Goal: Information Seeking & Learning: Learn about a topic

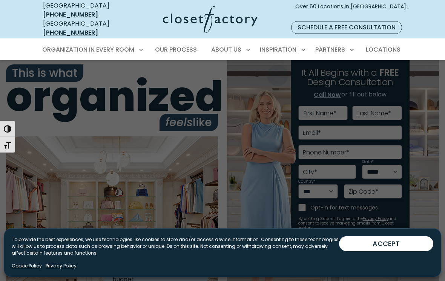
click at [277, 72] on span "Inspiration Gallery" at bounding box center [264, 76] width 57 height 8
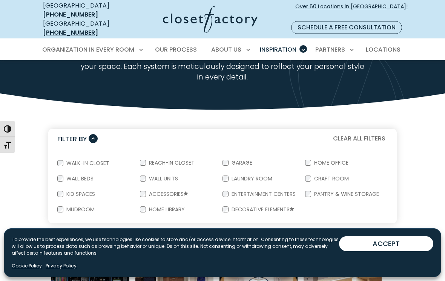
scroll to position [68, 0]
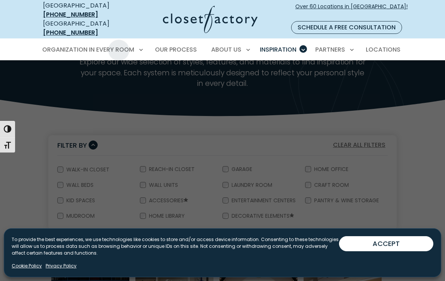
click at [138, 45] on span "Primary Menu" at bounding box center [141, 49] width 8 height 8
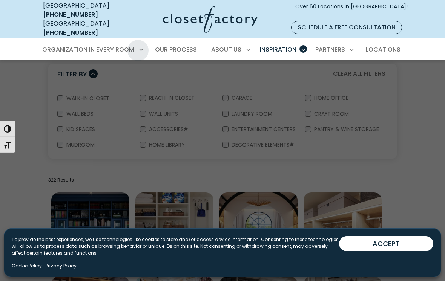
scroll to position [137, 0]
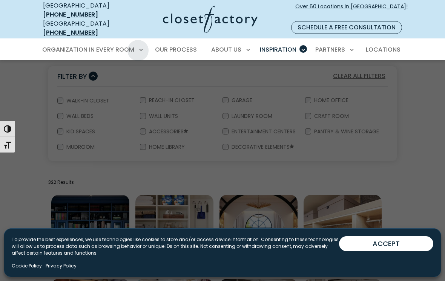
click at [39, 89] on div at bounding box center [222, 200] width 445 height 281
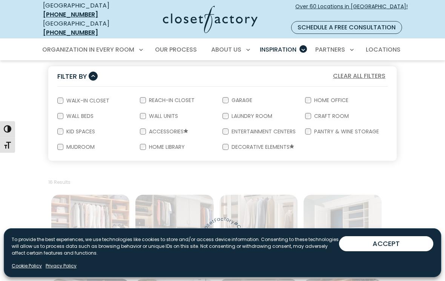
click at [401, 252] on button "ACCEPT" at bounding box center [386, 243] width 94 height 15
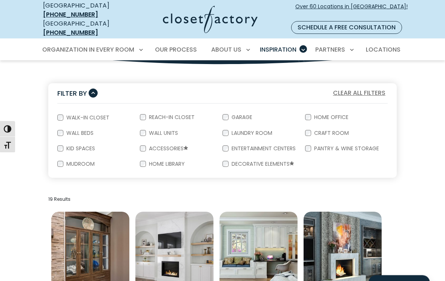
scroll to position [120, 0]
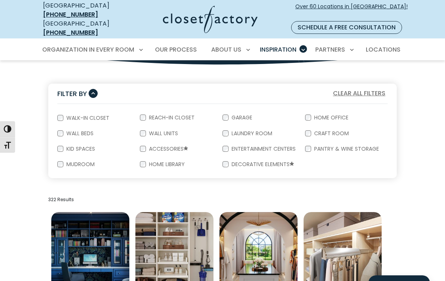
click at [63, 115] on label "Walk-In Closet" at bounding box center [87, 117] width 48 height 5
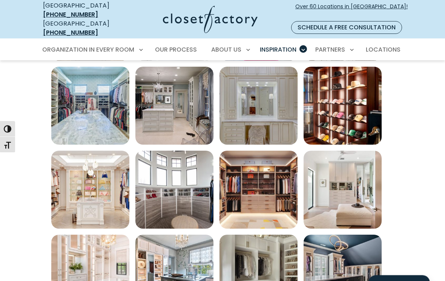
scroll to position [351, 0]
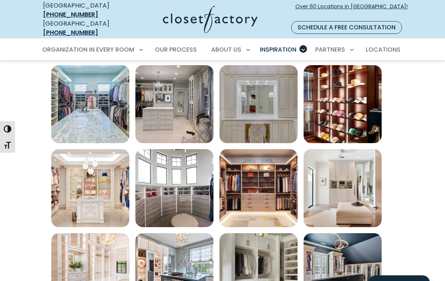
click at [358, 168] on img "Open inspiration gallery to preview enlarged image" at bounding box center [343, 188] width 78 height 78
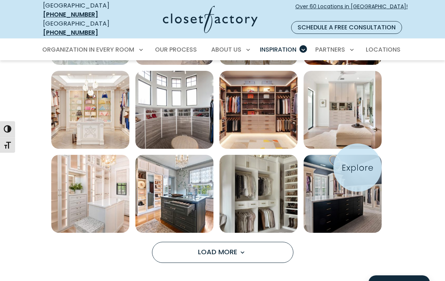
scroll to position [432, 0]
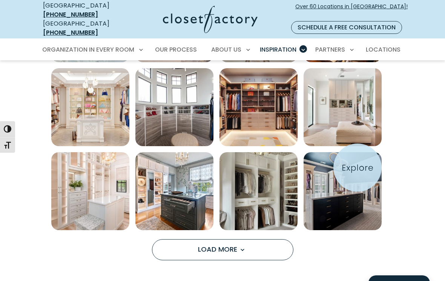
click at [81, 192] on img "Open inspiration gallery to preview enlarged image" at bounding box center [90, 191] width 78 height 78
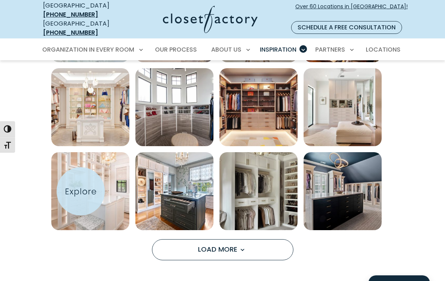
click at [167, 246] on button "Load More" at bounding box center [222, 249] width 141 height 21
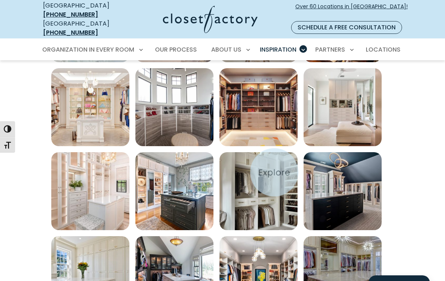
click at [275, 172] on img "Open inspiration gallery to preview enlarged image" at bounding box center [258, 191] width 78 height 78
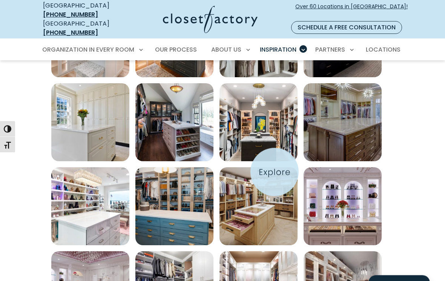
scroll to position [585, 0]
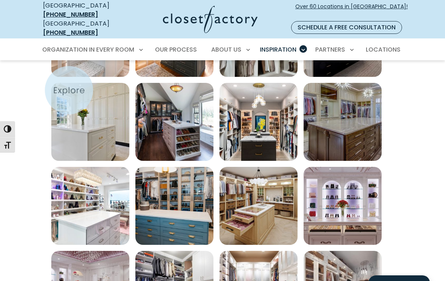
click at [69, 90] on img "Open inspiration gallery to preview enlarged image" at bounding box center [90, 122] width 78 height 78
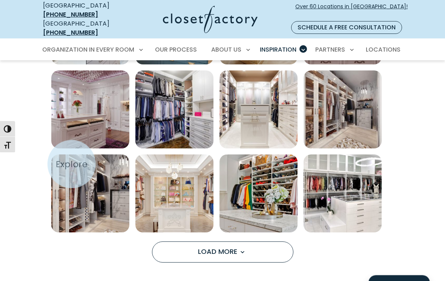
scroll to position [766, 0]
click at [72, 166] on img "Open inspiration gallery to preview enlarged image" at bounding box center [90, 194] width 78 height 78
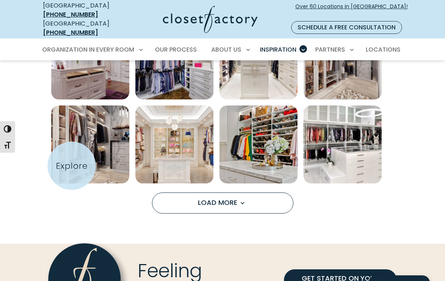
scroll to position [829, 0]
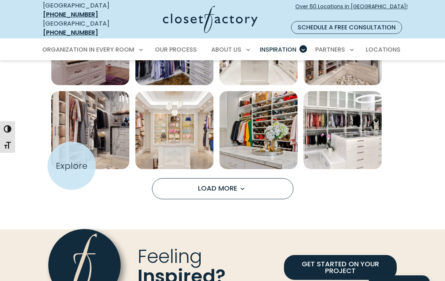
click at [186, 178] on button "Load More" at bounding box center [222, 188] width 141 height 21
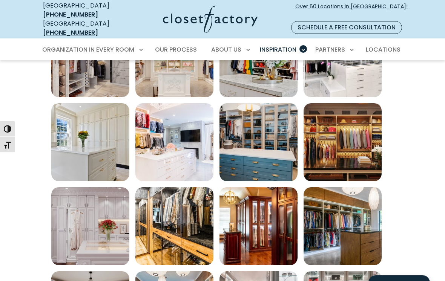
scroll to position [902, 0]
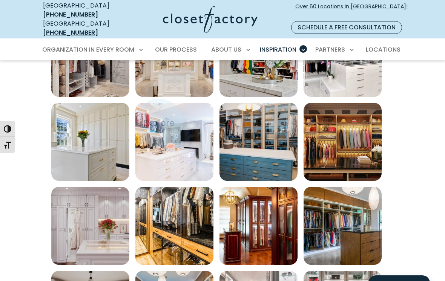
click at [158, 122] on img "Open inspiration gallery to preview enlarged image" at bounding box center [174, 142] width 78 height 78
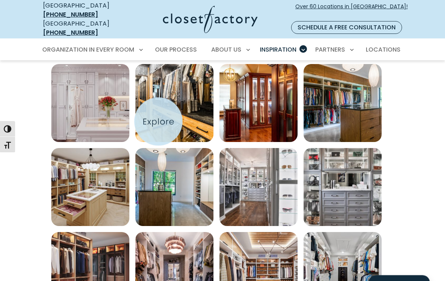
scroll to position [1025, 0]
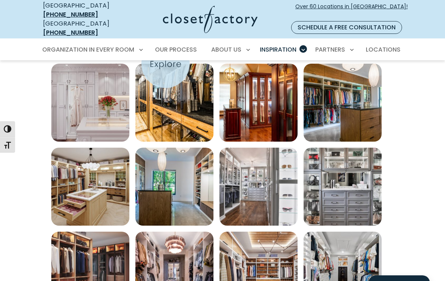
click at [166, 64] on img "Open inspiration gallery to preview enlarged image" at bounding box center [174, 103] width 78 height 78
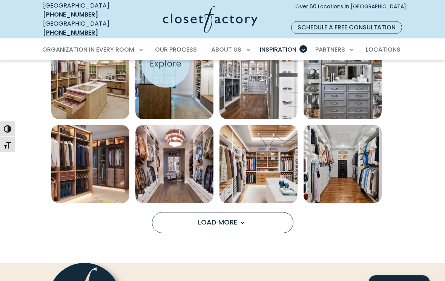
scroll to position [1132, 0]
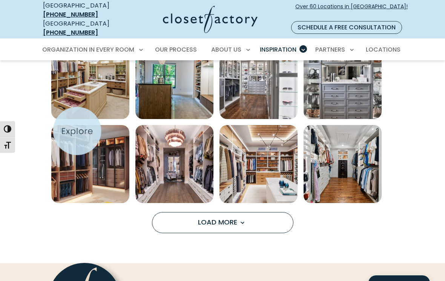
click at [77, 131] on img "Open inspiration gallery to preview enlarged image" at bounding box center [90, 164] width 78 height 78
click at [269, 215] on button "Load More" at bounding box center [222, 222] width 141 height 21
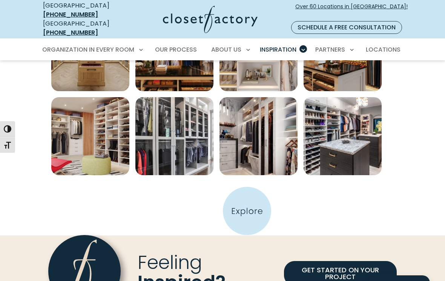
scroll to position [1505, 0]
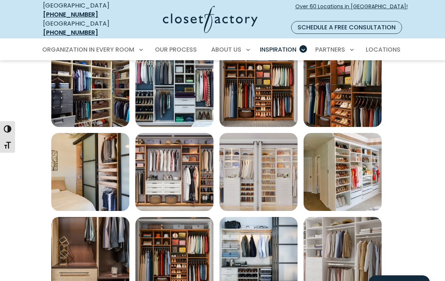
scroll to position [367, 0]
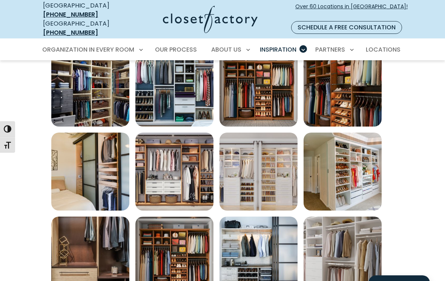
click at [75, 141] on img "Open inspiration gallery to preview enlarged image" at bounding box center [90, 172] width 78 height 78
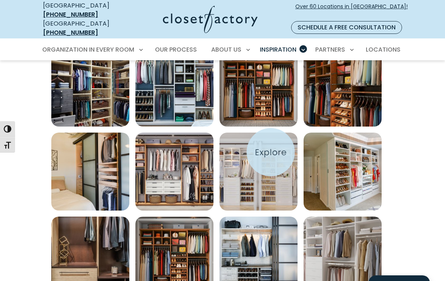
click at [271, 152] on img "Open inspiration gallery to preview enlarged image" at bounding box center [258, 172] width 78 height 78
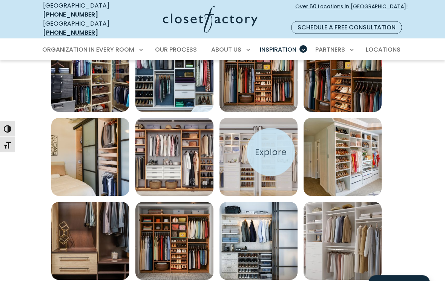
scroll to position [390, 0]
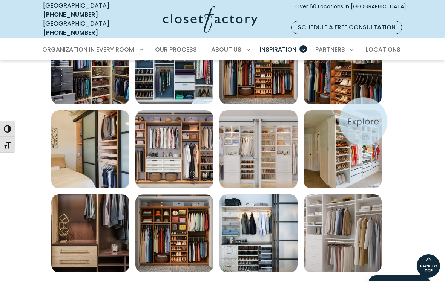
click at [364, 121] on img "Open inspiration gallery to preview enlarged image" at bounding box center [343, 149] width 78 height 78
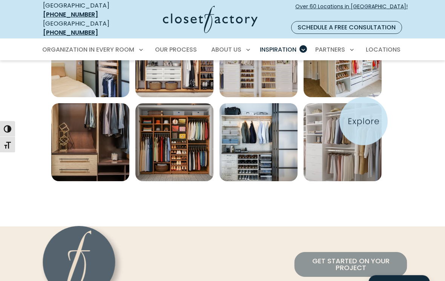
scroll to position [488, 0]
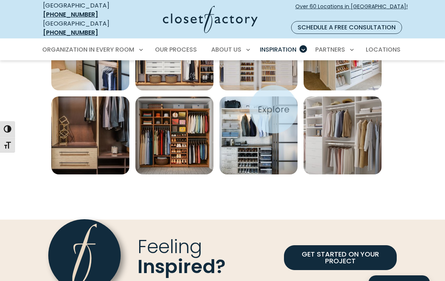
click at [273, 109] on img "Open inspiration gallery to preview enlarged image" at bounding box center [258, 136] width 78 height 78
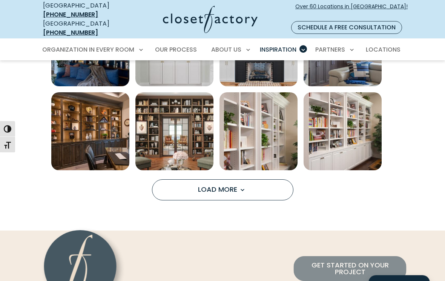
scroll to position [494, 0]
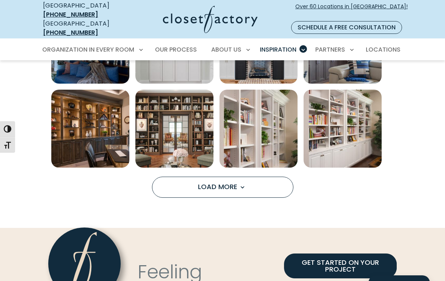
click at [180, 177] on button "Load More" at bounding box center [222, 187] width 141 height 21
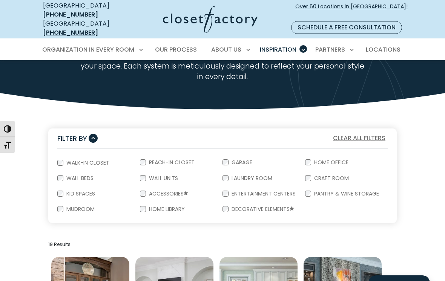
scroll to position [74, 0]
